Goal: Transaction & Acquisition: Obtain resource

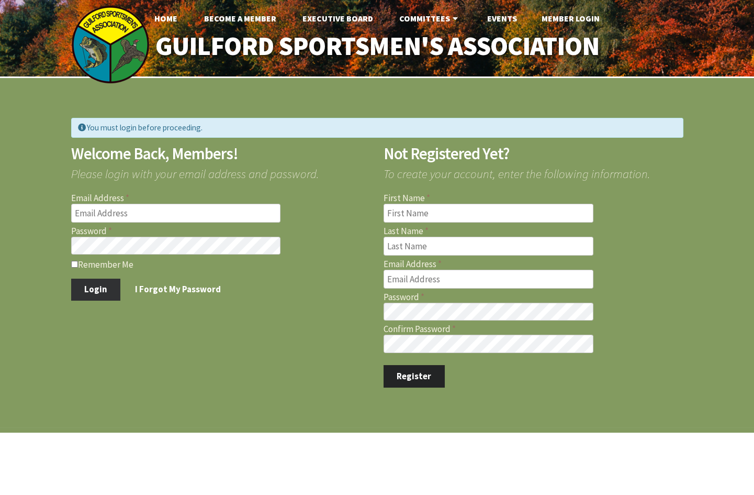
type input "[PERSON_NAME][EMAIL_ADDRESS][PERSON_NAME][DOMAIN_NAME]"
type input "michael.phelan@att.net"
click at [112, 283] on button "Login" at bounding box center [96, 289] width 50 height 22
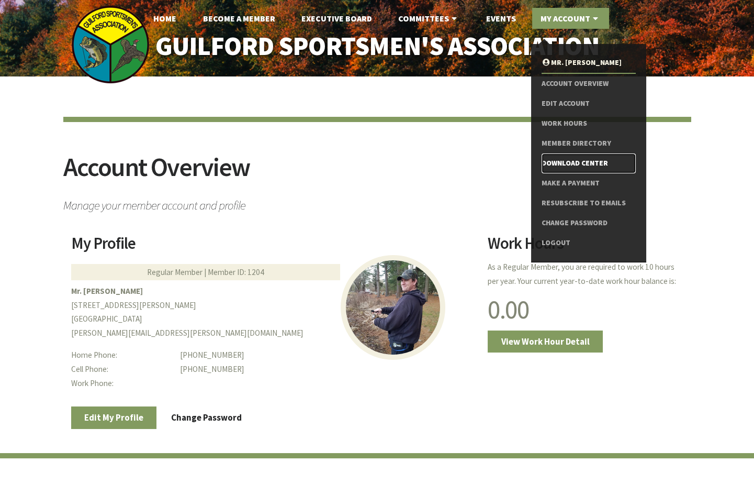
click at [563, 160] on link "Download Center" at bounding box center [589, 163] width 94 height 20
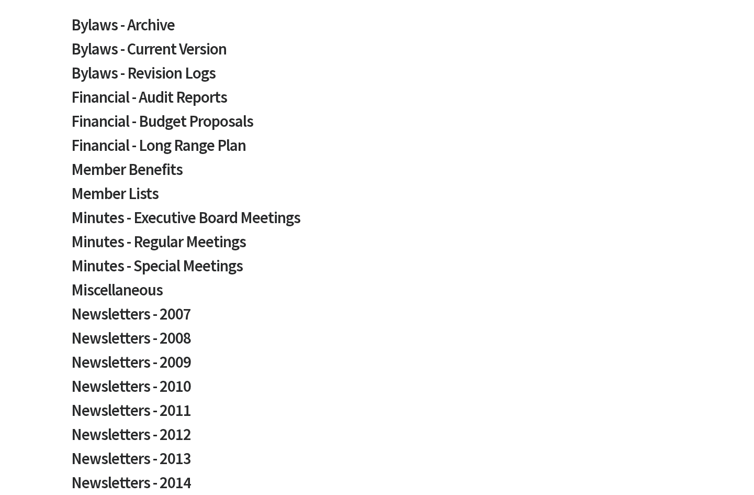
scroll to position [333, 0]
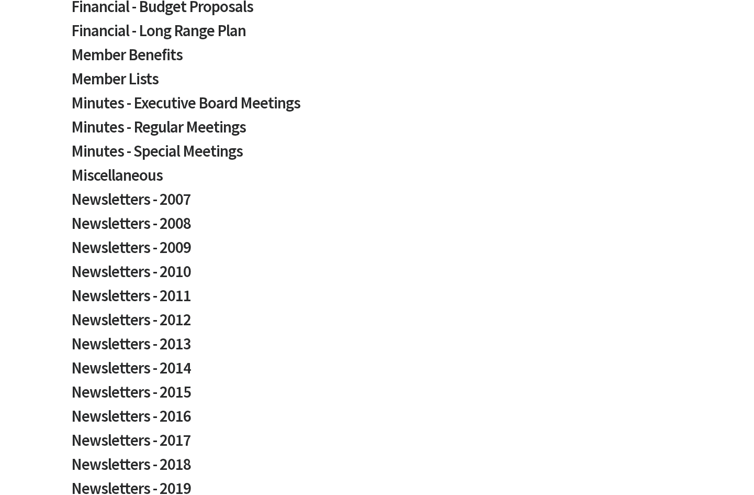
click at [0, 105] on div "Download Center Select a category to view available documents. Bylaws - Archive…" at bounding box center [377, 273] width 754 height 1058
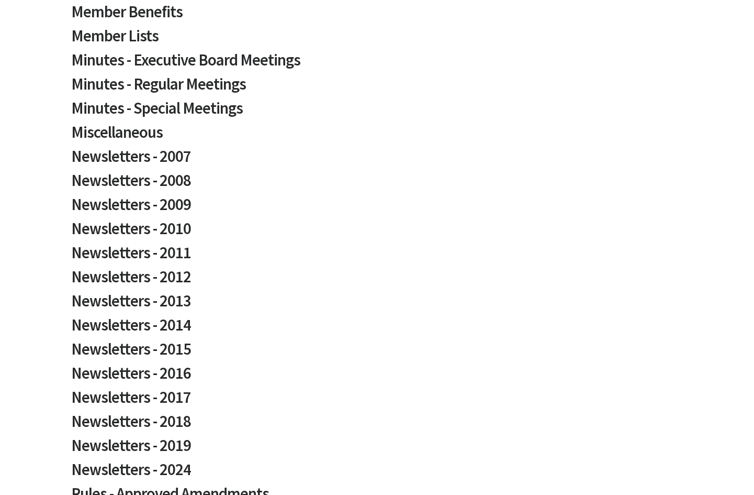
scroll to position [571, 0]
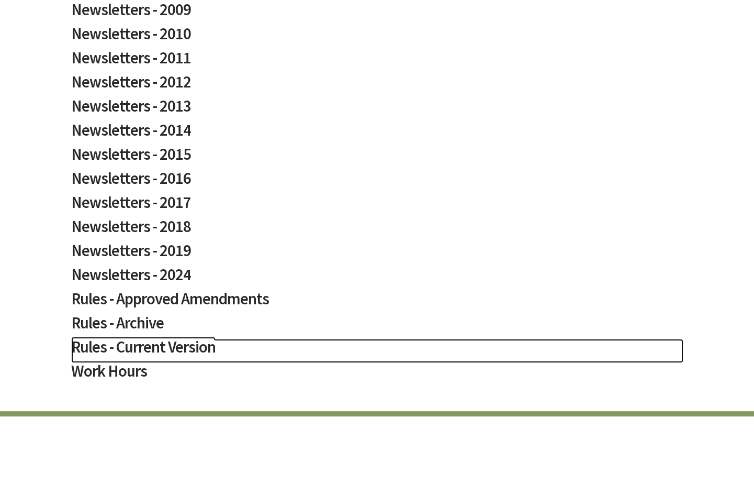
click at [124, 343] on h2 "Rules - Current Version" at bounding box center [377, 351] width 612 height 24
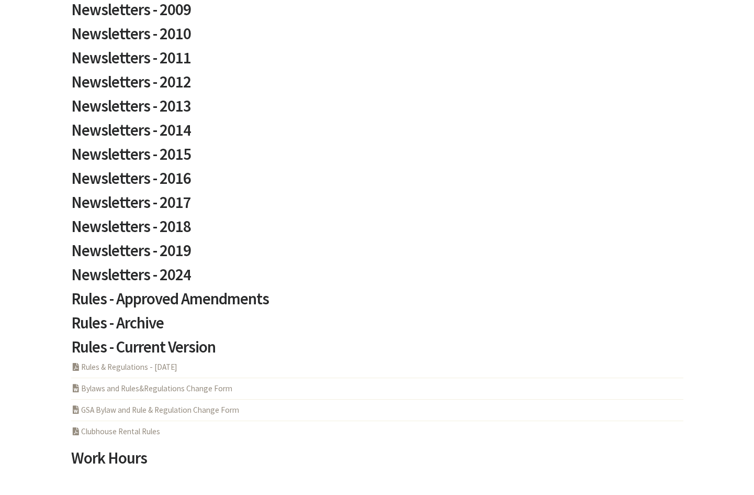
click at [121, 437] on li "PDF Acrobat Document Clubhouse Rental Rules" at bounding box center [377, 430] width 612 height 21
click at [120, 433] on link "PDF Acrobat Document Clubhouse Rental Rules" at bounding box center [115, 431] width 89 height 10
click at [136, 363] on link "PDF Acrobat Document Rules & Regulations - [DATE]" at bounding box center [124, 367] width 106 height 10
